Goal: Use online tool/utility: Utilize a website feature to perform a specific function

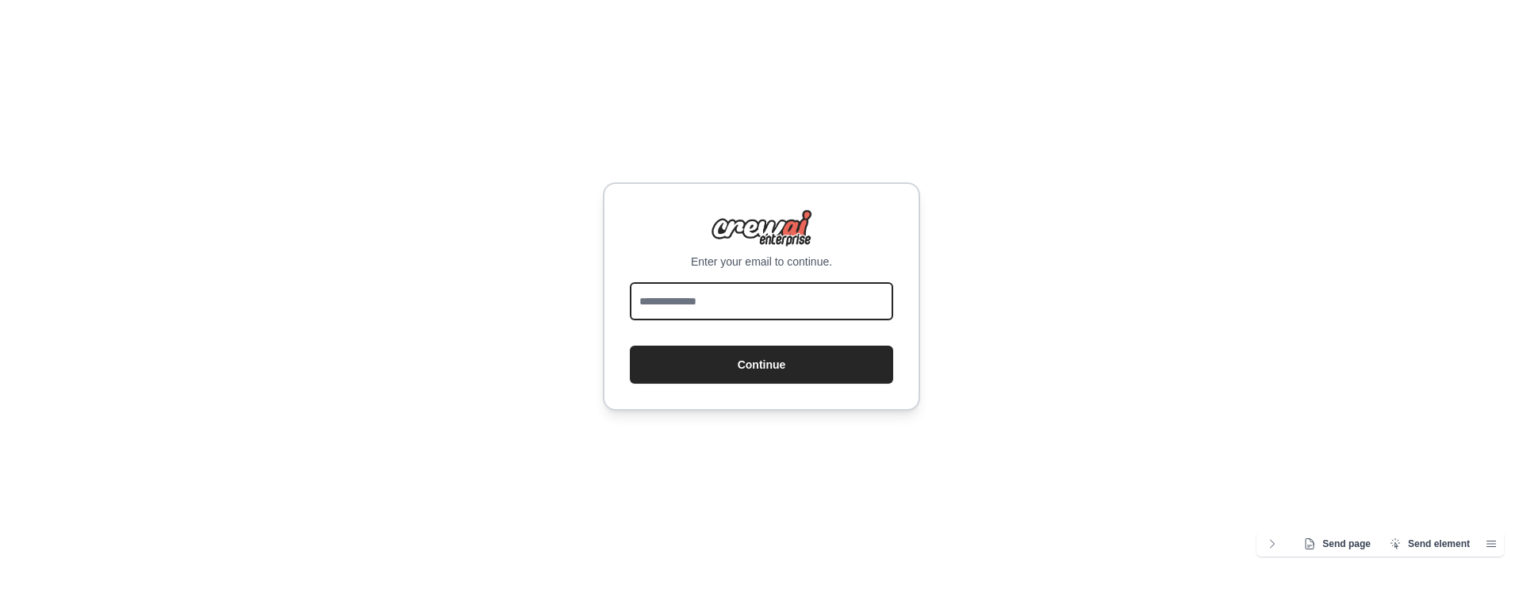
click at [735, 291] on input "email" at bounding box center [761, 301] width 263 height 38
type input "**********"
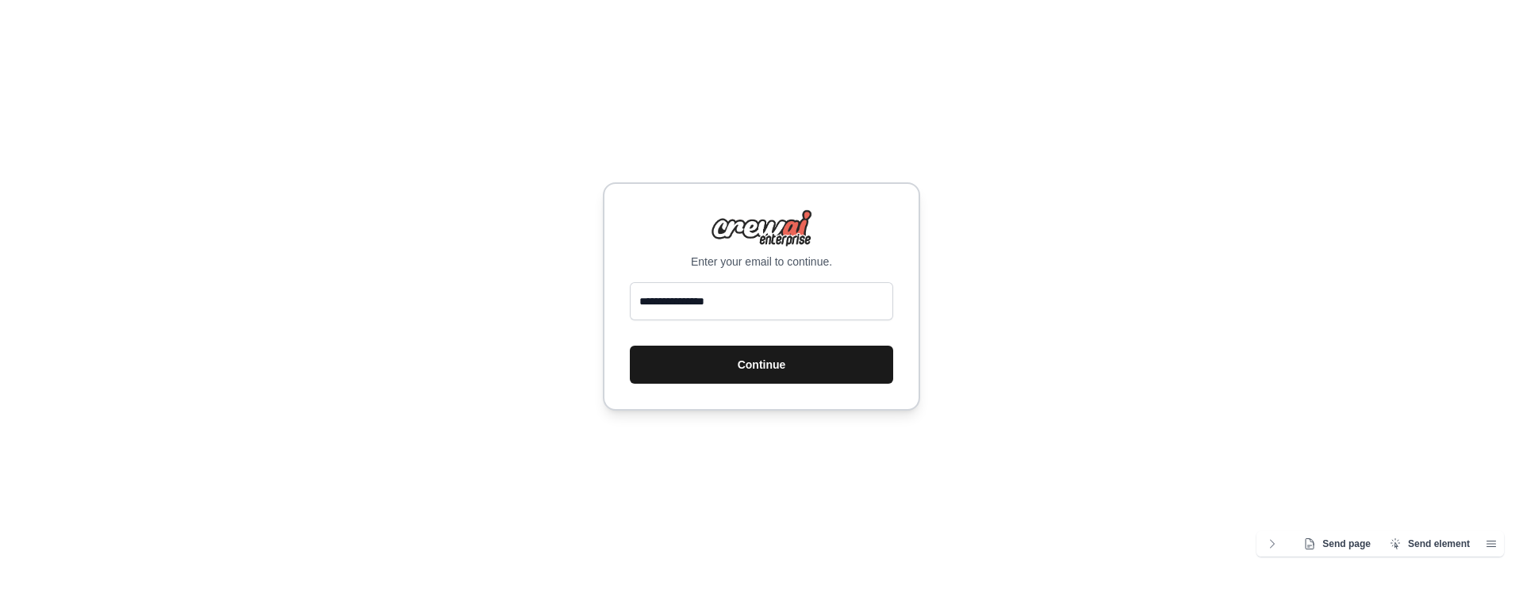
click at [786, 369] on button "Continue" at bounding box center [761, 365] width 263 height 38
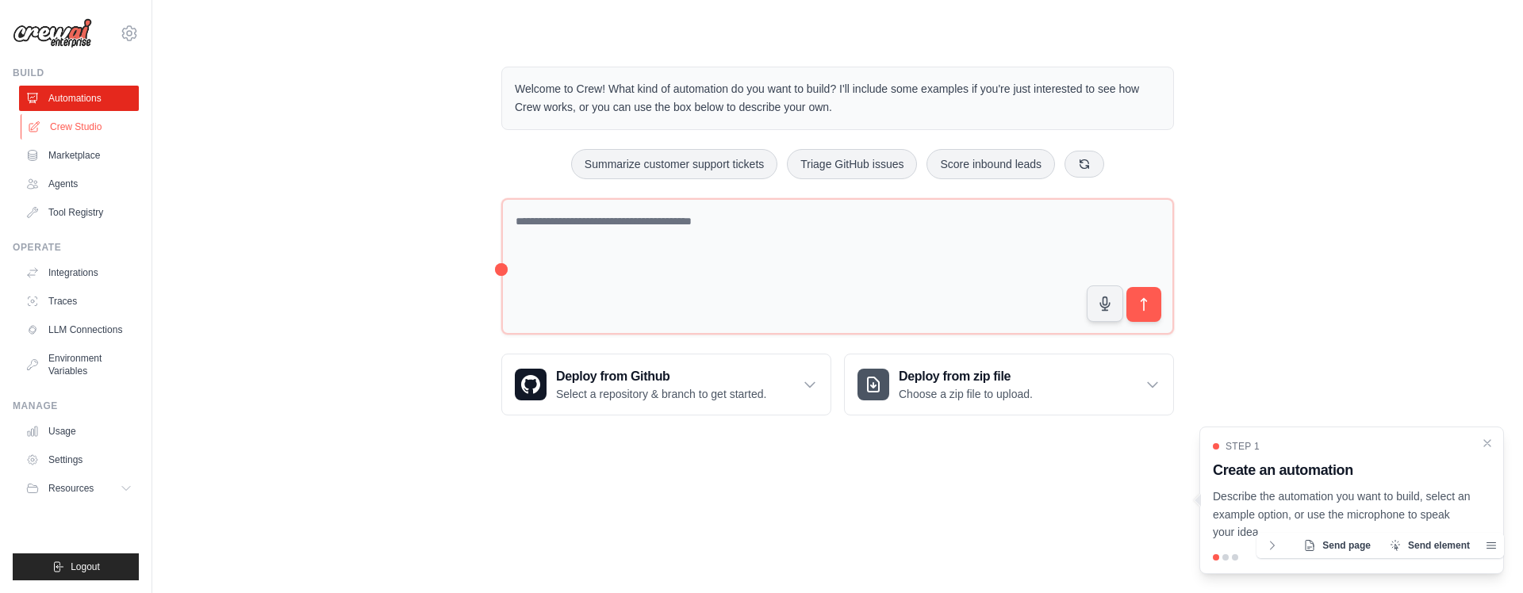
click at [61, 125] on link "Crew Studio" at bounding box center [81, 126] width 120 height 25
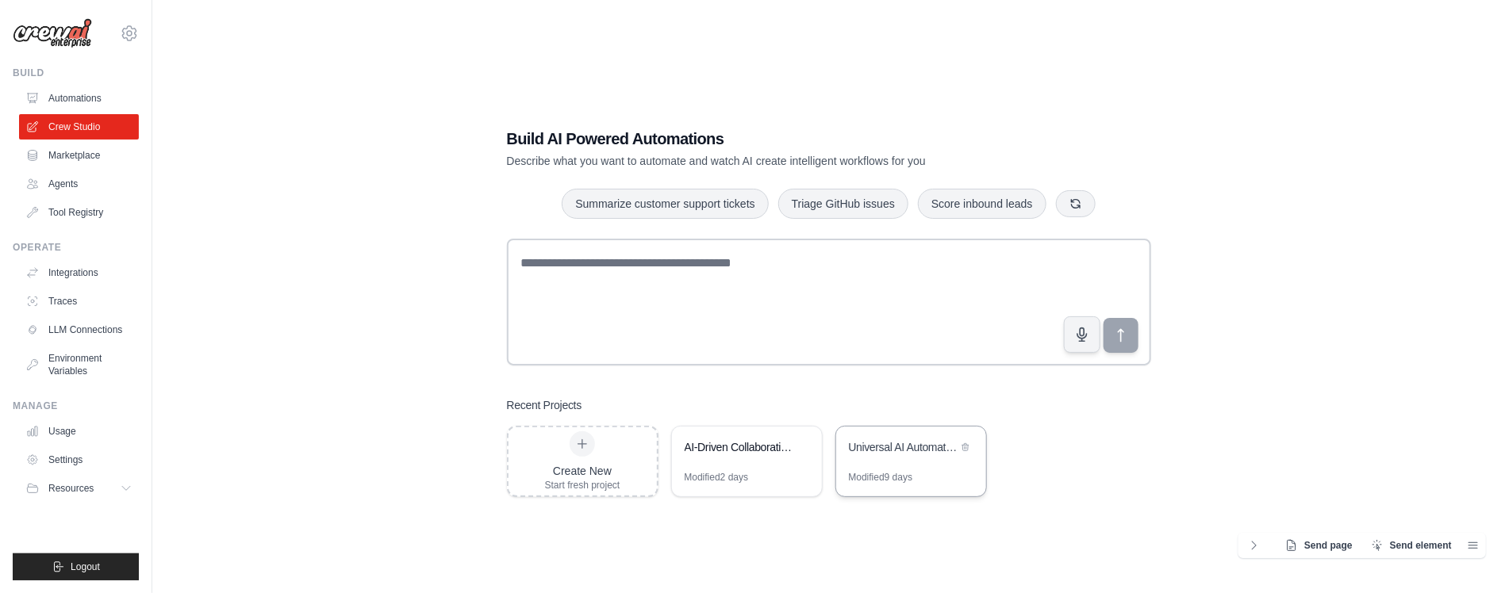
click at [853, 449] on div "Universal AI Automation Factory" at bounding box center [903, 447] width 109 height 16
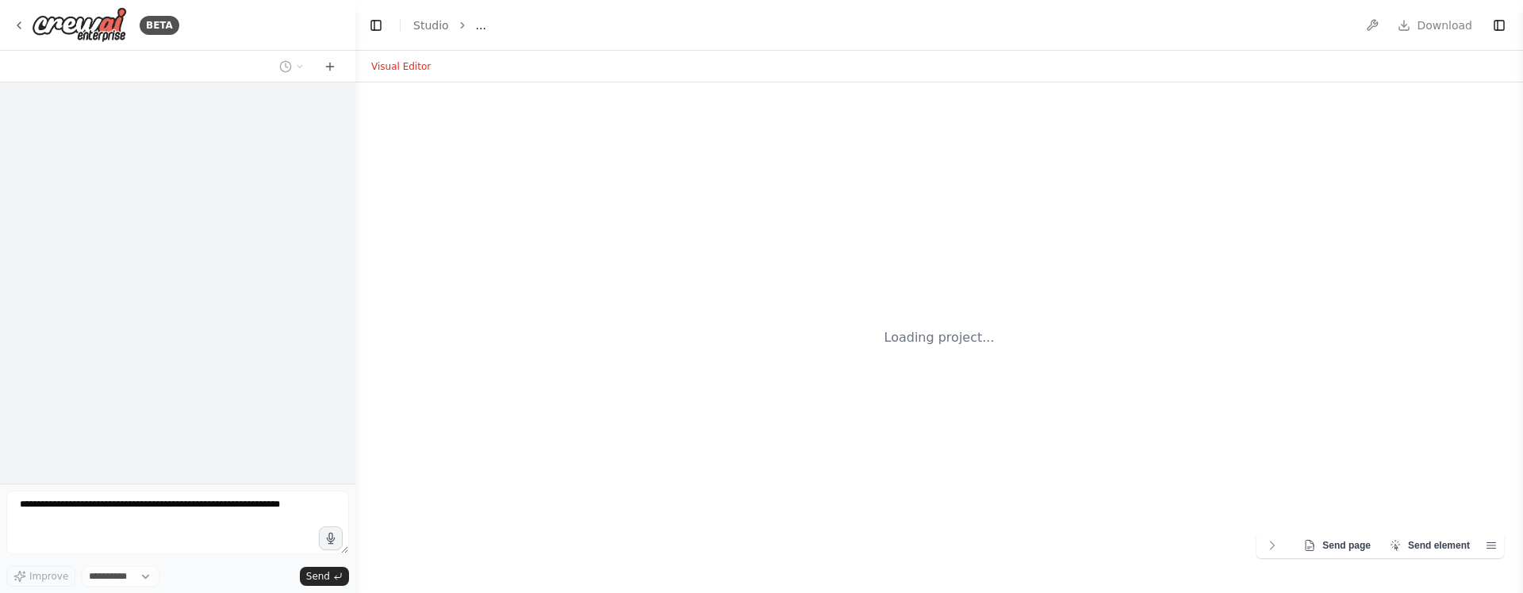
select select "****"
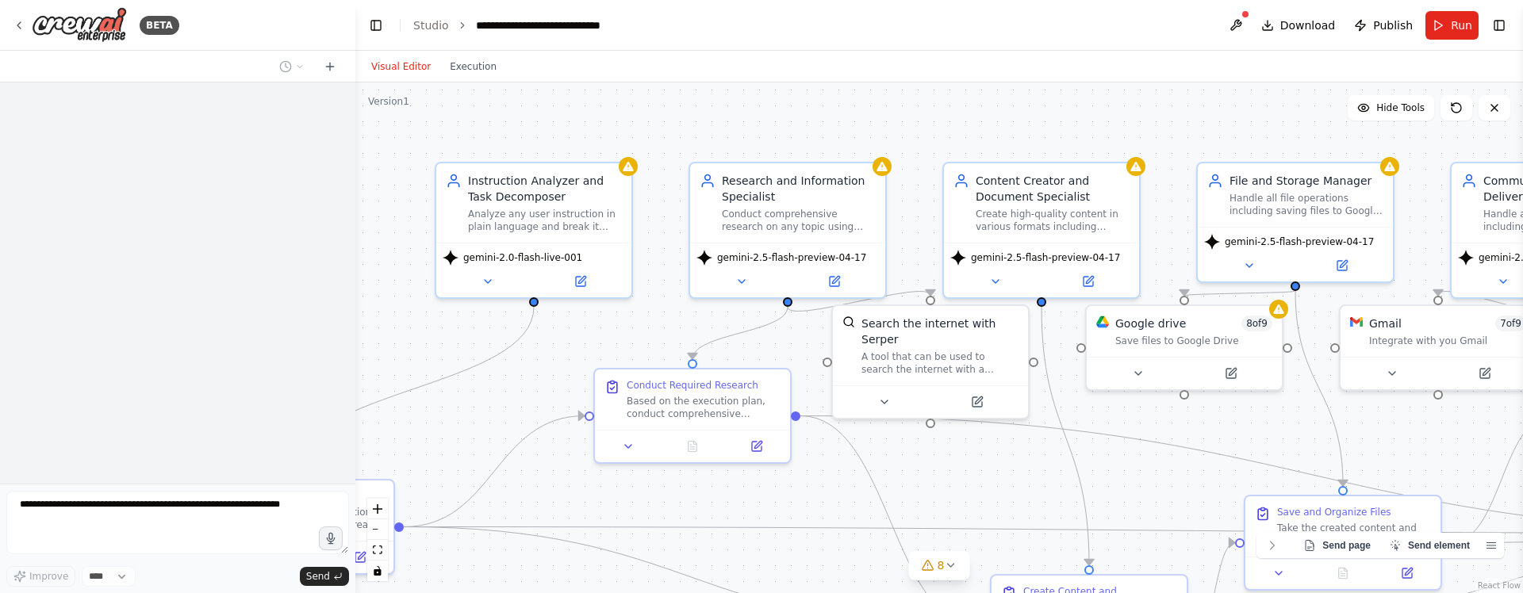
scroll to position [1780, 0]
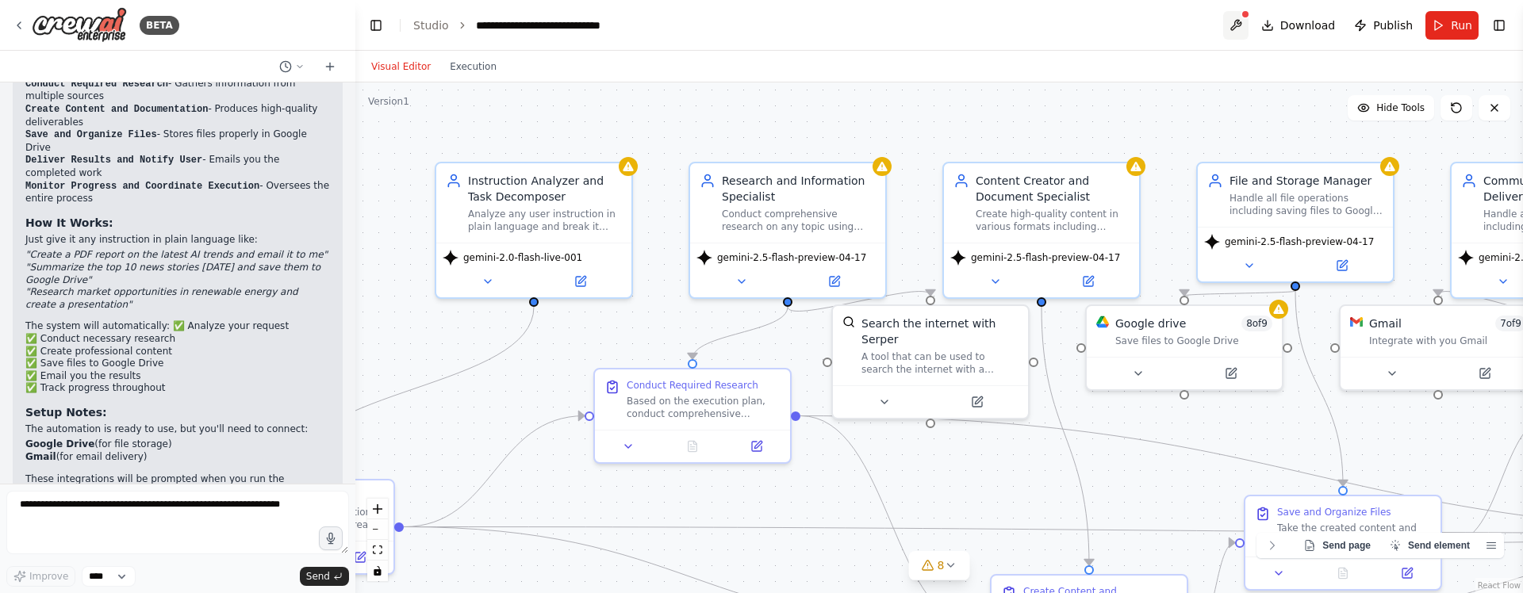
click at [1249, 27] on button at bounding box center [1235, 25] width 25 height 29
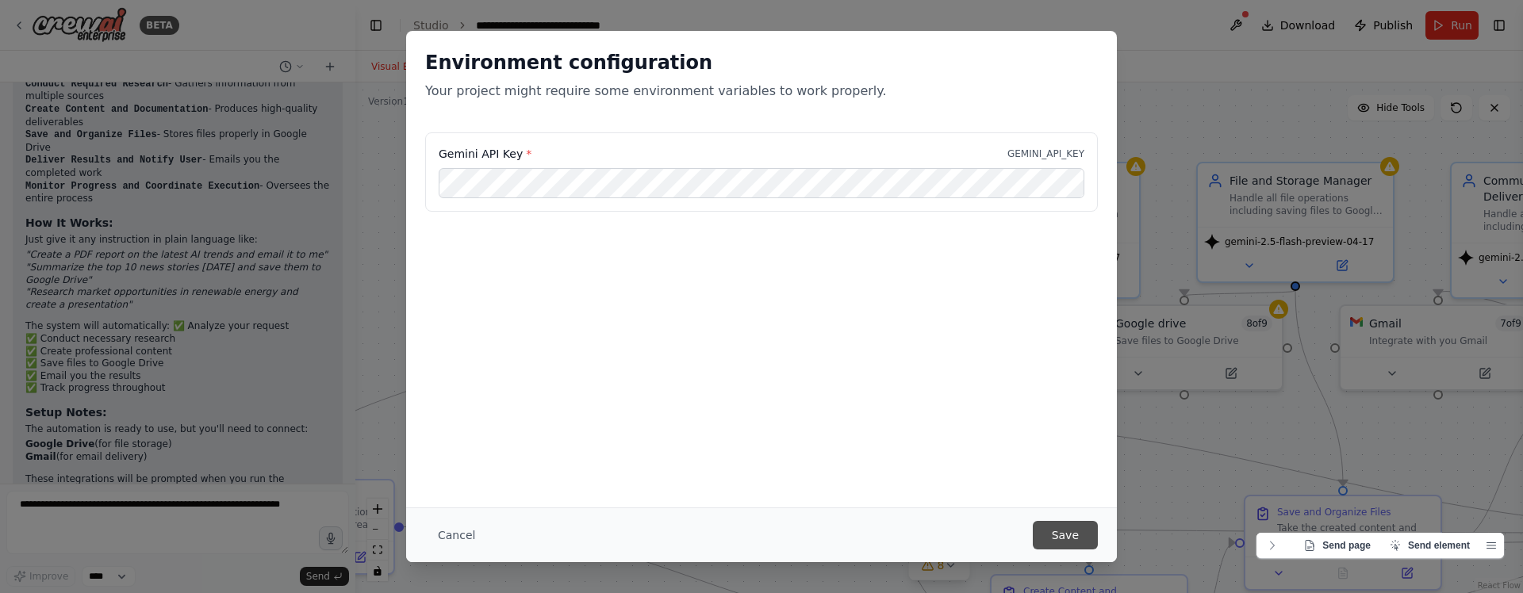
click at [1047, 539] on button "Save" at bounding box center [1065, 535] width 65 height 29
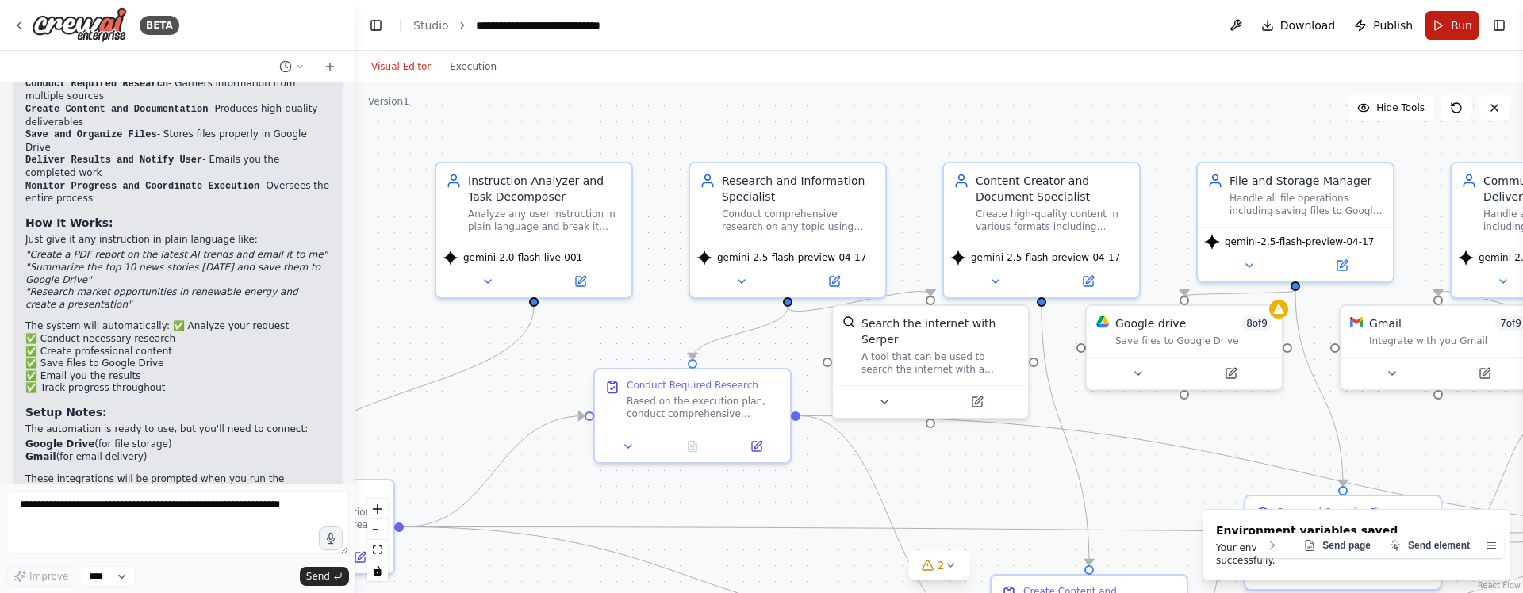
click at [1460, 33] on span "Run" at bounding box center [1461, 25] width 21 height 16
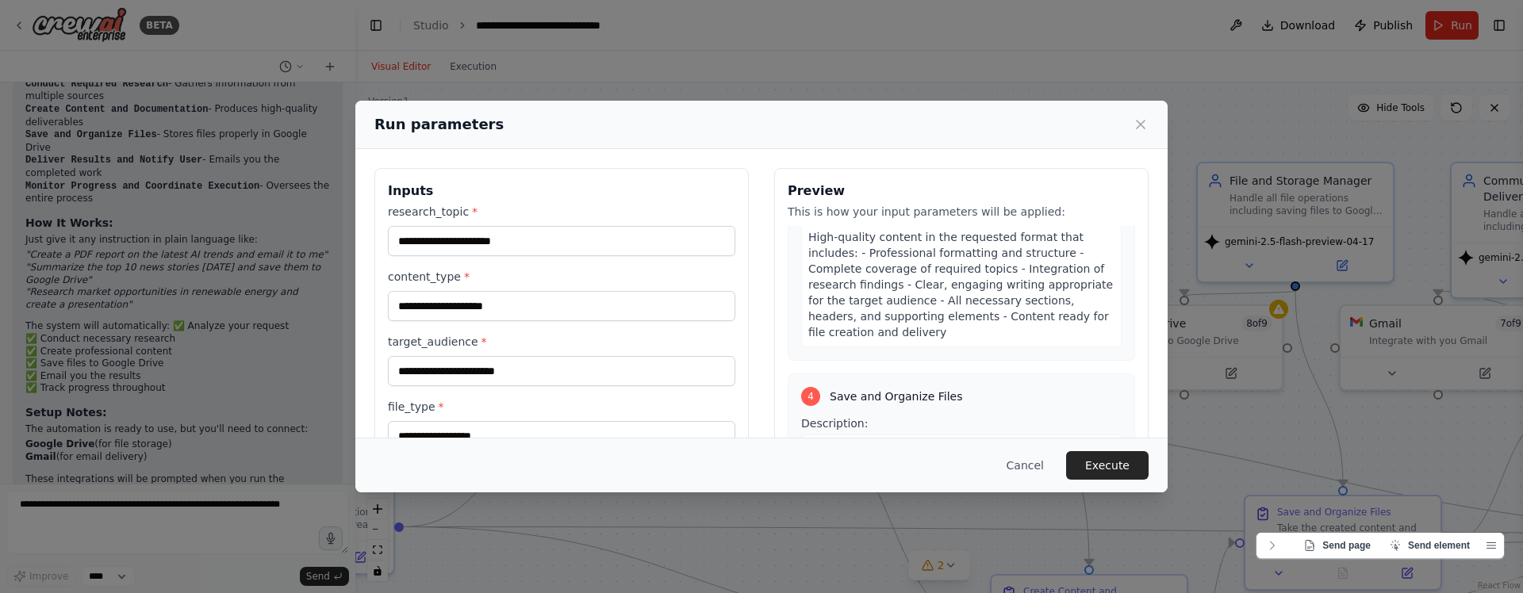
scroll to position [1428, 0]
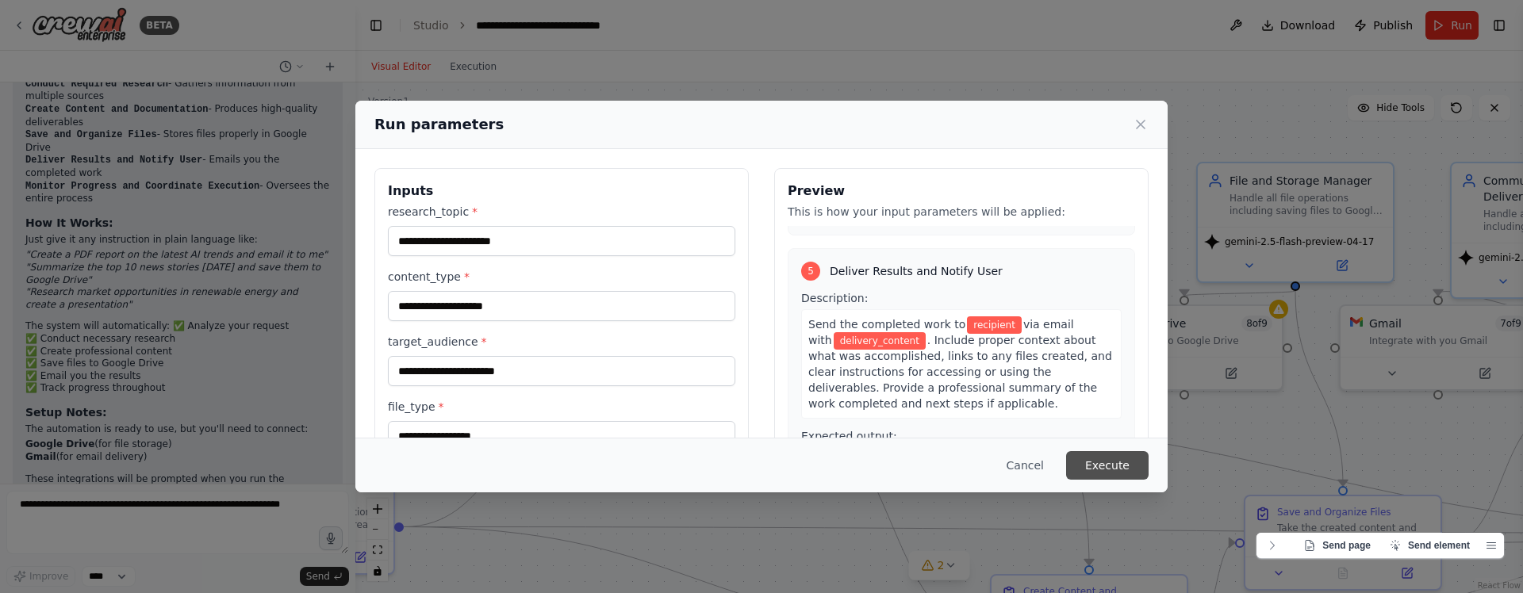
click at [1108, 461] on button "Execute" at bounding box center [1107, 465] width 82 height 29
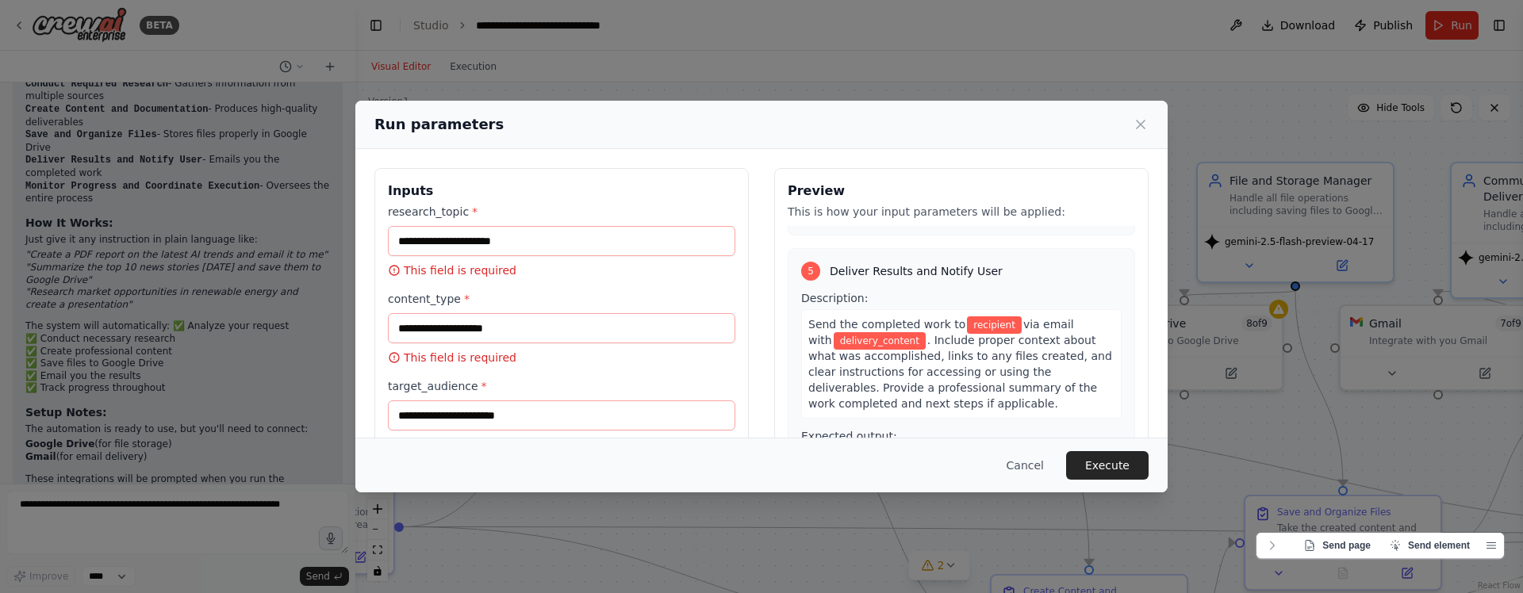
scroll to position [570, 0]
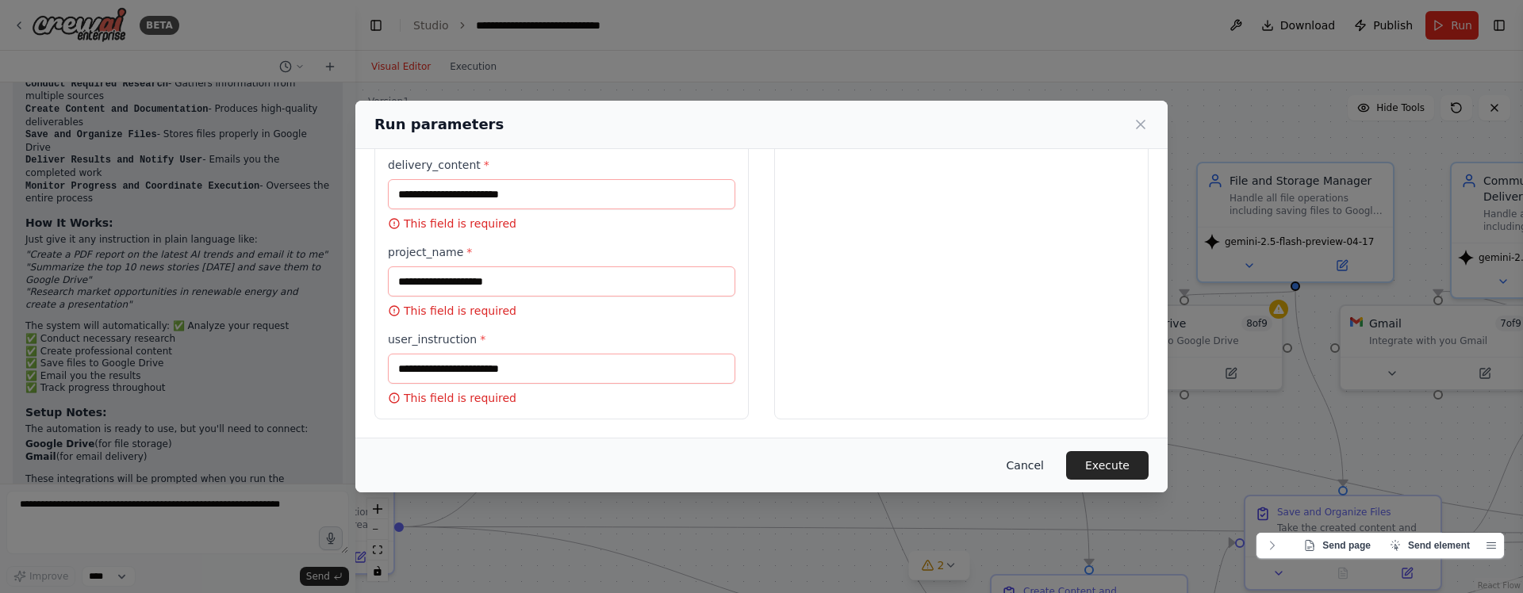
click at [1038, 462] on button "Cancel" at bounding box center [1025, 465] width 63 height 29
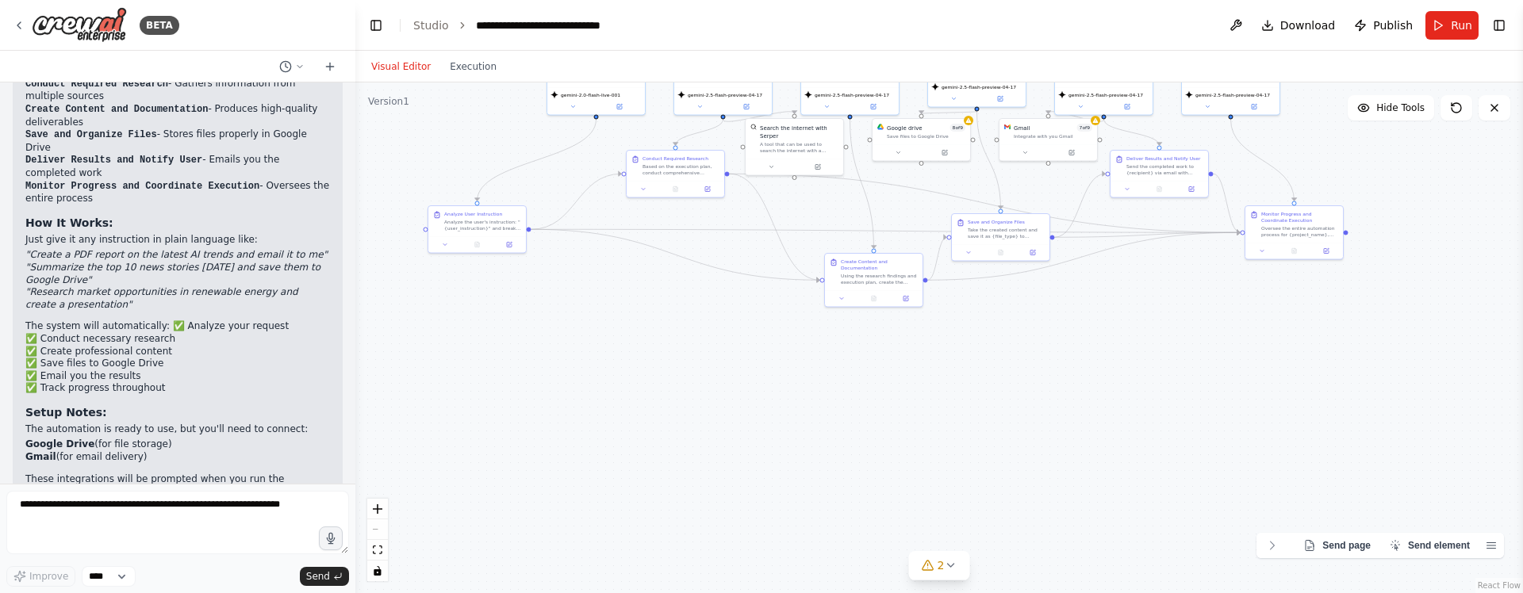
drag, startPoint x: 927, startPoint y: 261, endPoint x: 739, endPoint y: -3, distance: 324.7
click at [739, 0] on html "BETA Build a multi-agent automation factory that takes any instruction I give, …" at bounding box center [761, 296] width 1523 height 593
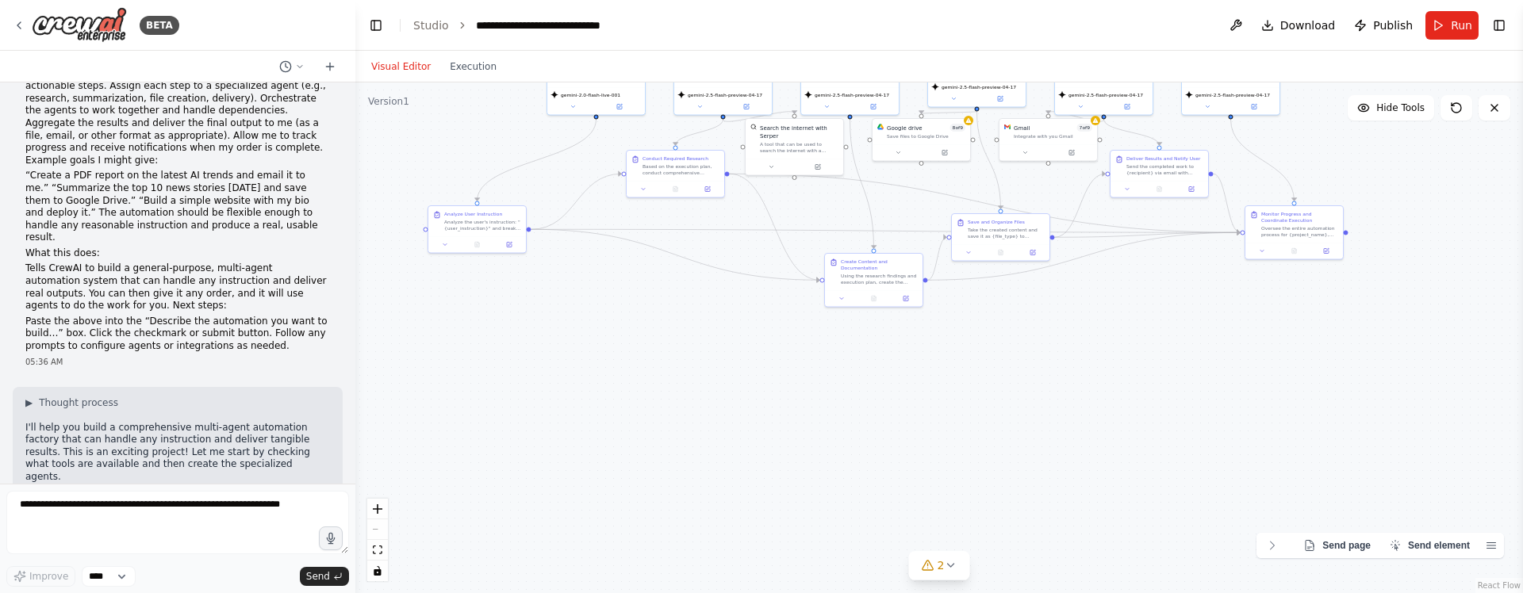
scroll to position [0, 0]
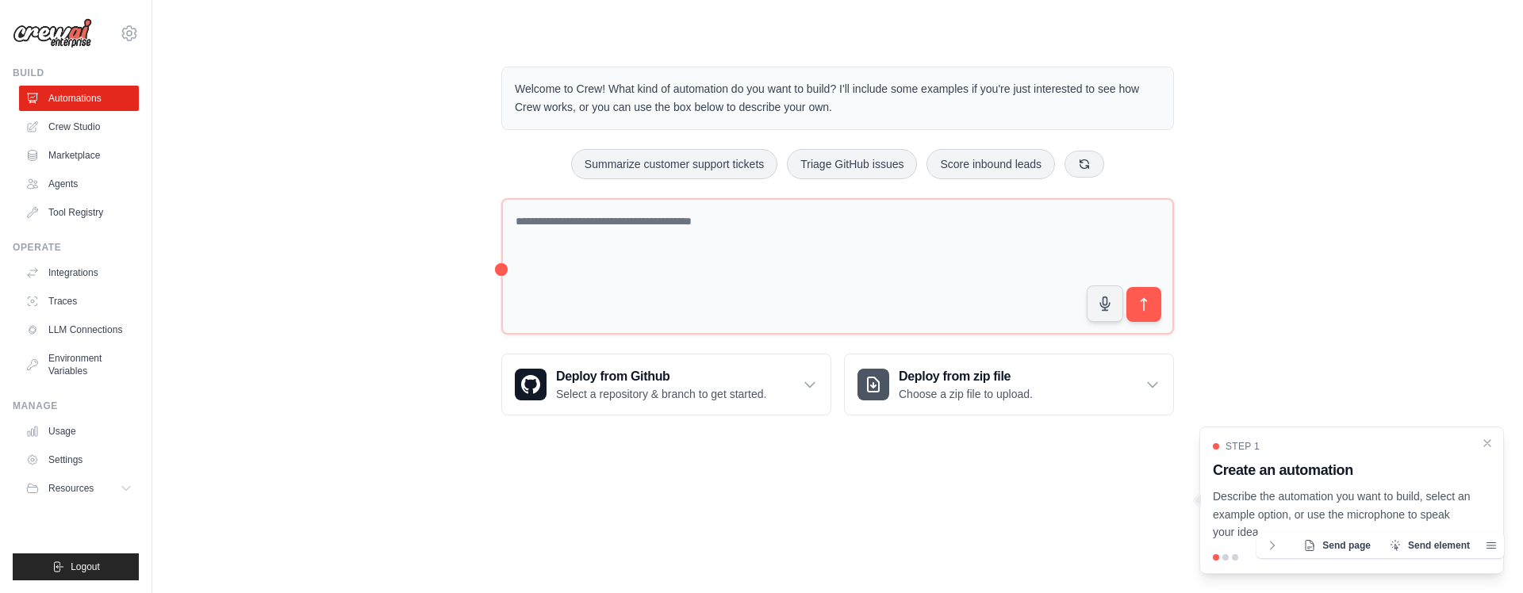
click at [1226, 551] on div "Step 1 Create an automation Describe the automation you want to build, select a…" at bounding box center [1351, 501] width 305 height 148
click at [1084, 167] on icon at bounding box center [1084, 163] width 13 height 13
click at [1084, 167] on button at bounding box center [1093, 163] width 40 height 27
click at [1084, 167] on button at bounding box center [1104, 163] width 40 height 27
click at [1084, 167] on div "Monitor website uptime Create email marketing campaigns Process invoices automa…" at bounding box center [837, 164] width 673 height 30
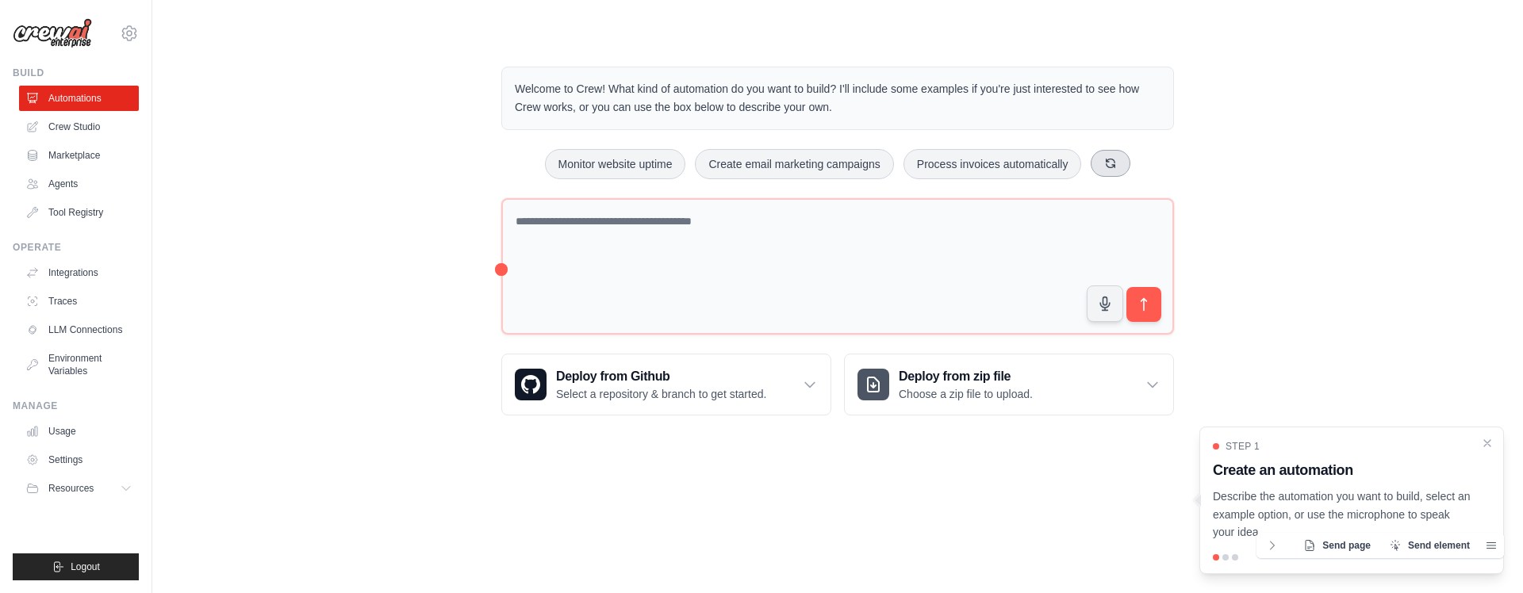
click at [1106, 168] on icon at bounding box center [1110, 163] width 13 height 13
click at [1106, 168] on button at bounding box center [1093, 163] width 40 height 27
click at [1106, 168] on div "Generate weekly reports Monitor website uptime Analyze customer feedback" at bounding box center [837, 164] width 673 height 30
click at [27, 483] on button "Resources" at bounding box center [81, 488] width 120 height 25
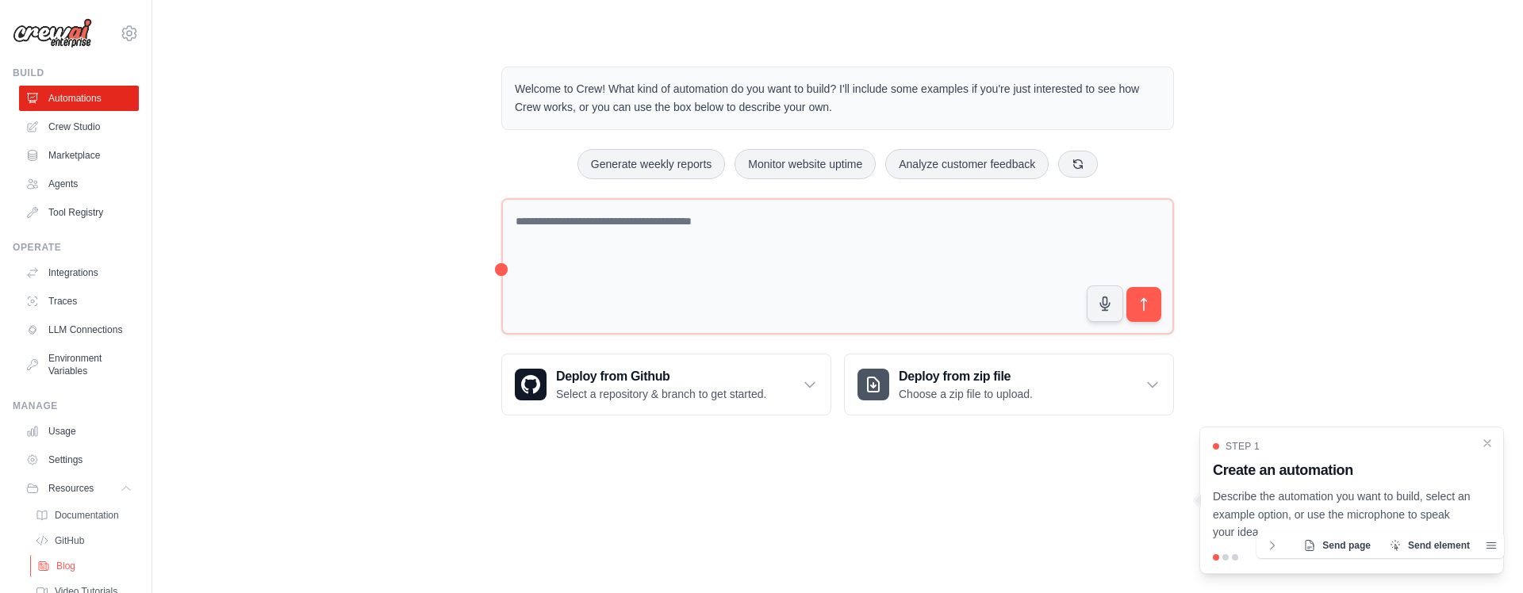
scroll to position [90, 0]
